Goal: Answer question/provide support

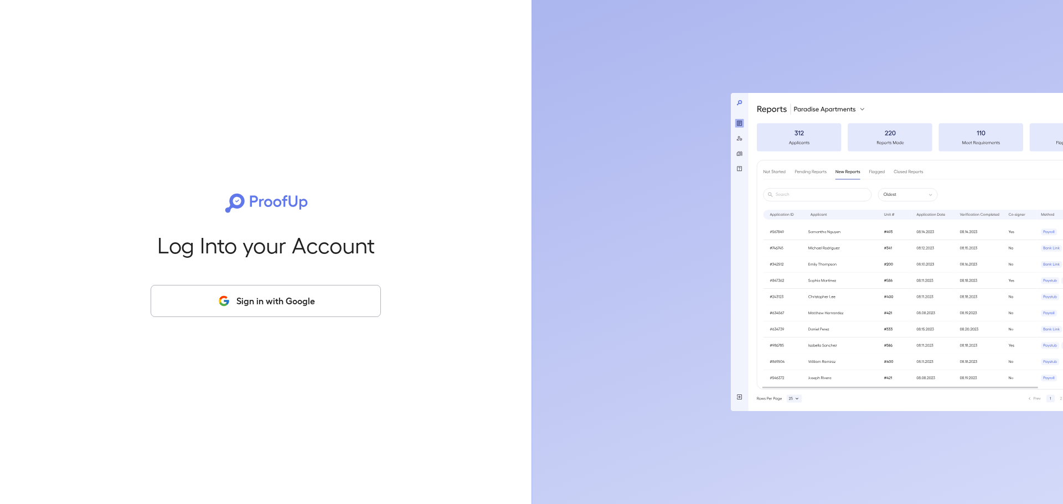
click at [301, 285] on button "Sign in with Google" at bounding box center [266, 301] width 230 height 32
click at [287, 295] on button "Sign in with Google" at bounding box center [266, 301] width 230 height 32
click at [279, 301] on button "Sign in with Google" at bounding box center [266, 301] width 230 height 32
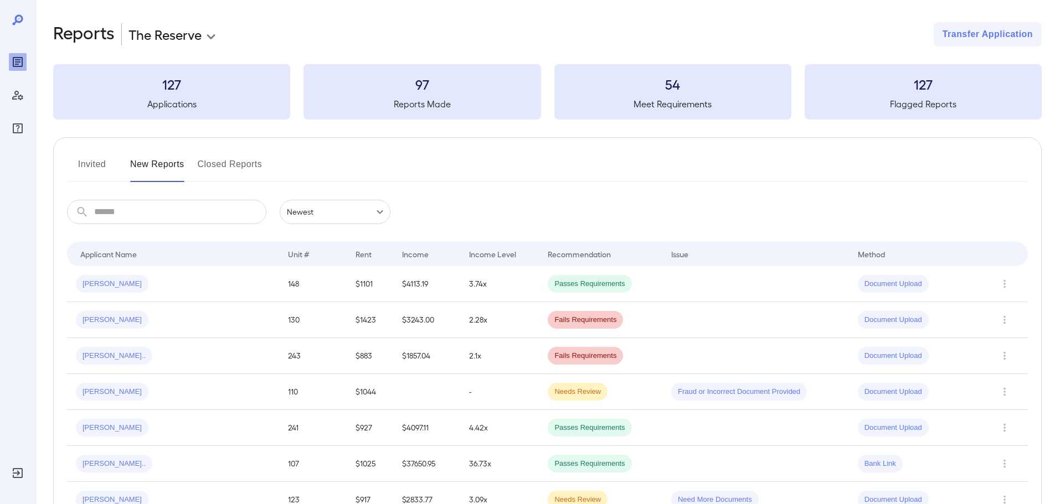
click at [85, 157] on button "Invited" at bounding box center [92, 169] width 50 height 27
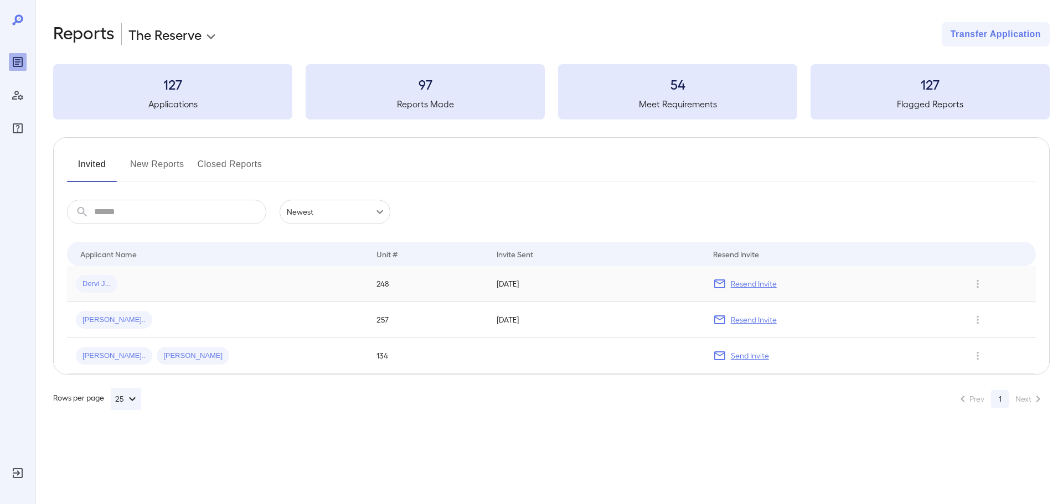
click at [261, 286] on div "Dervi J..." at bounding box center [217, 284] width 283 height 18
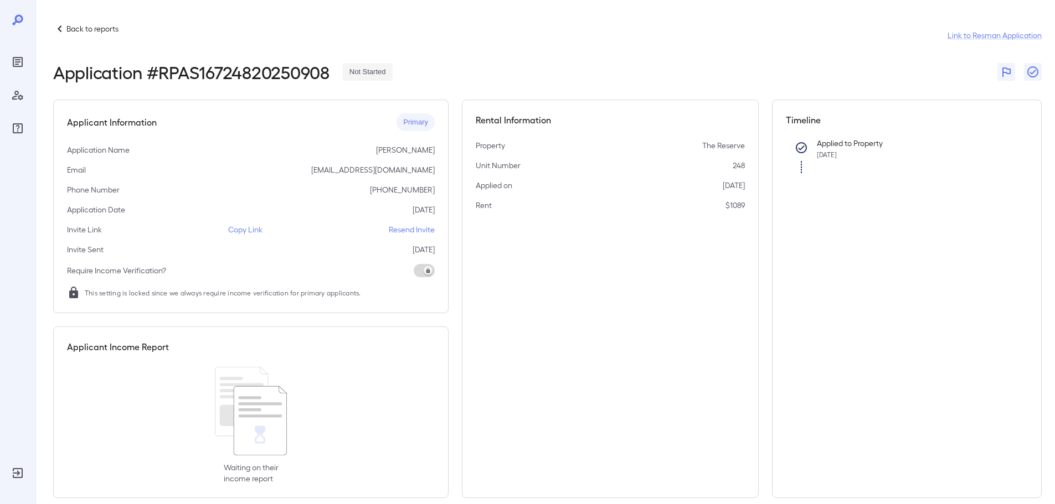
click at [245, 228] on p "Copy Link" at bounding box center [245, 229] width 34 height 11
click at [992, 39] on link "Link to Resman Application" at bounding box center [994, 35] width 94 height 11
